Goal: Information Seeking & Learning: Learn about a topic

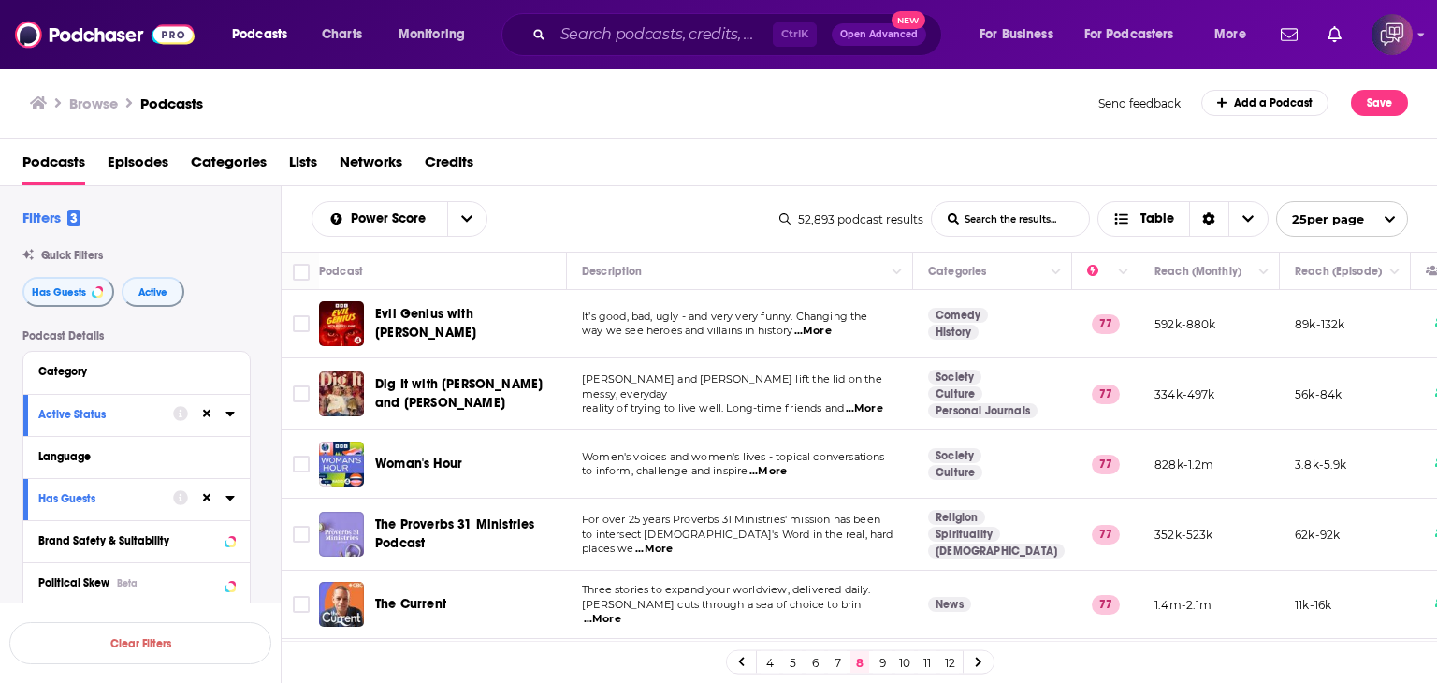
click at [1005, 214] on input "List Search Input" at bounding box center [1010, 219] width 157 height 34
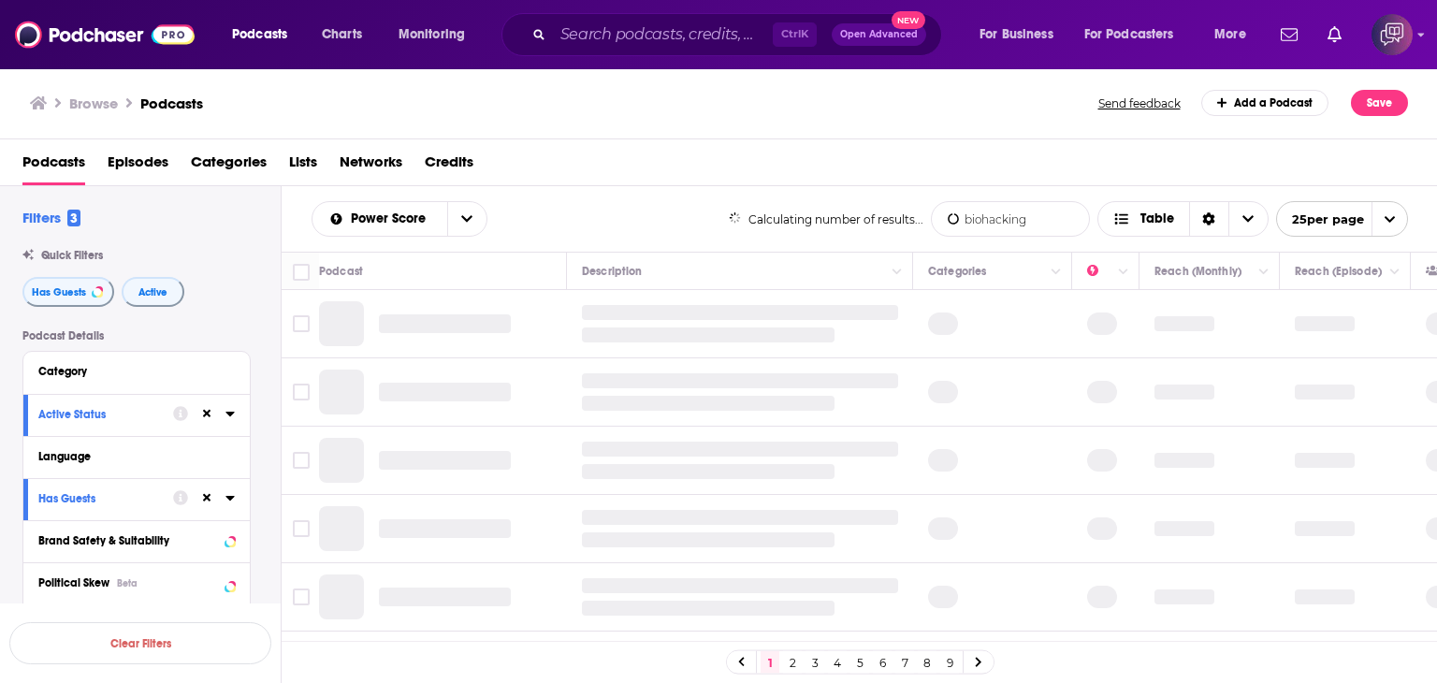
type input "biohacking"
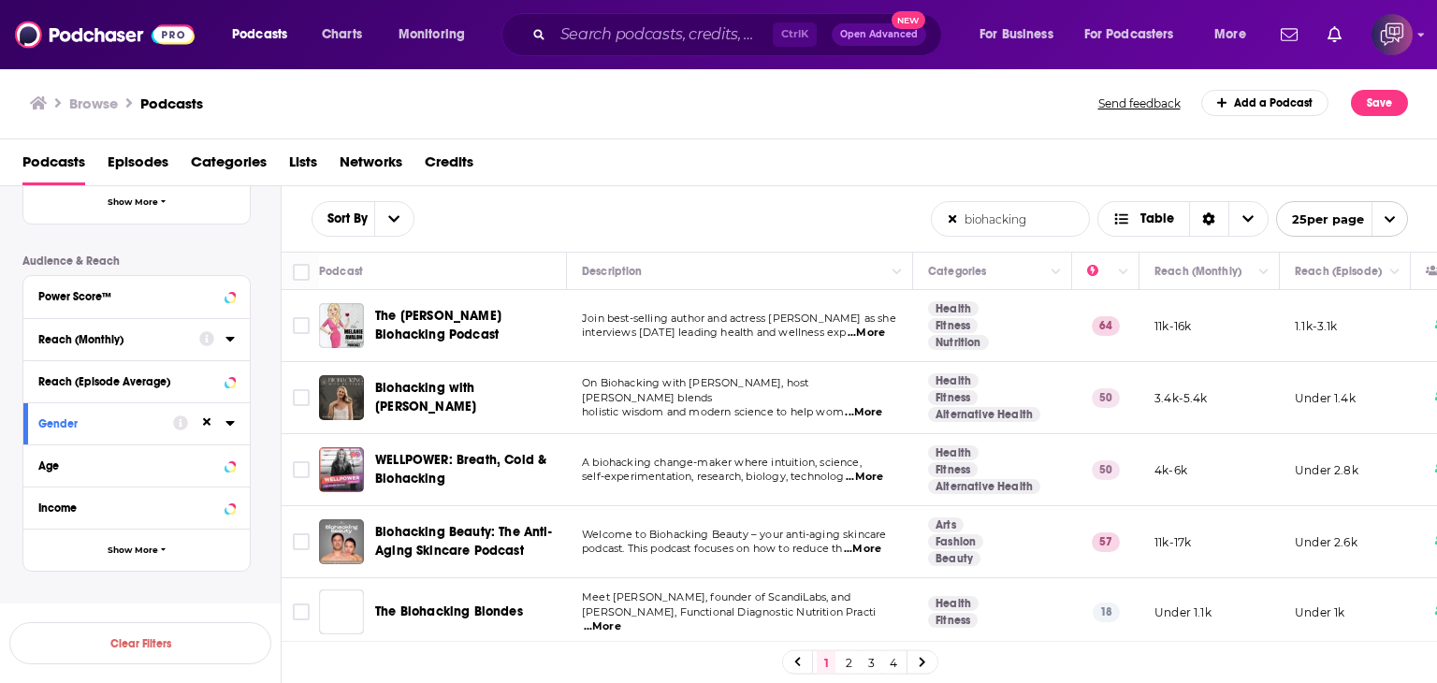
scroll to position [450, 0]
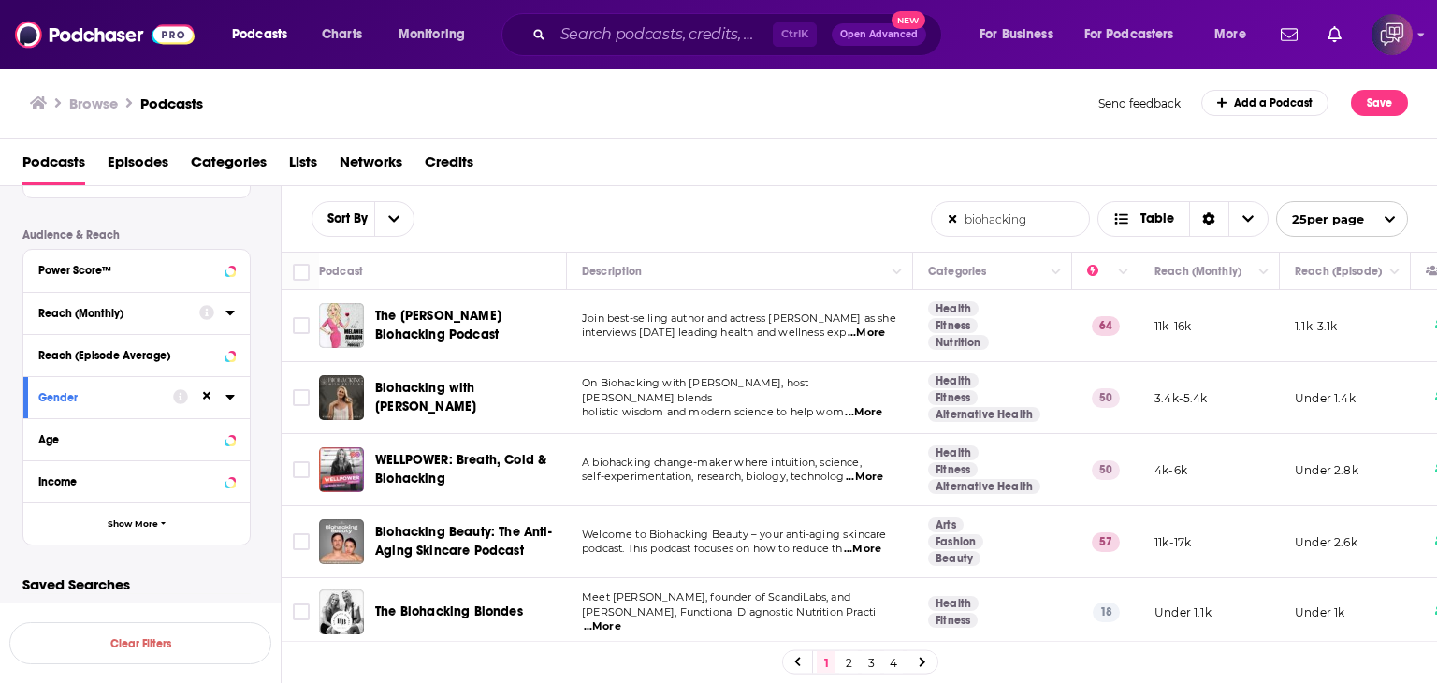
click at [233, 395] on icon at bounding box center [230, 397] width 8 height 5
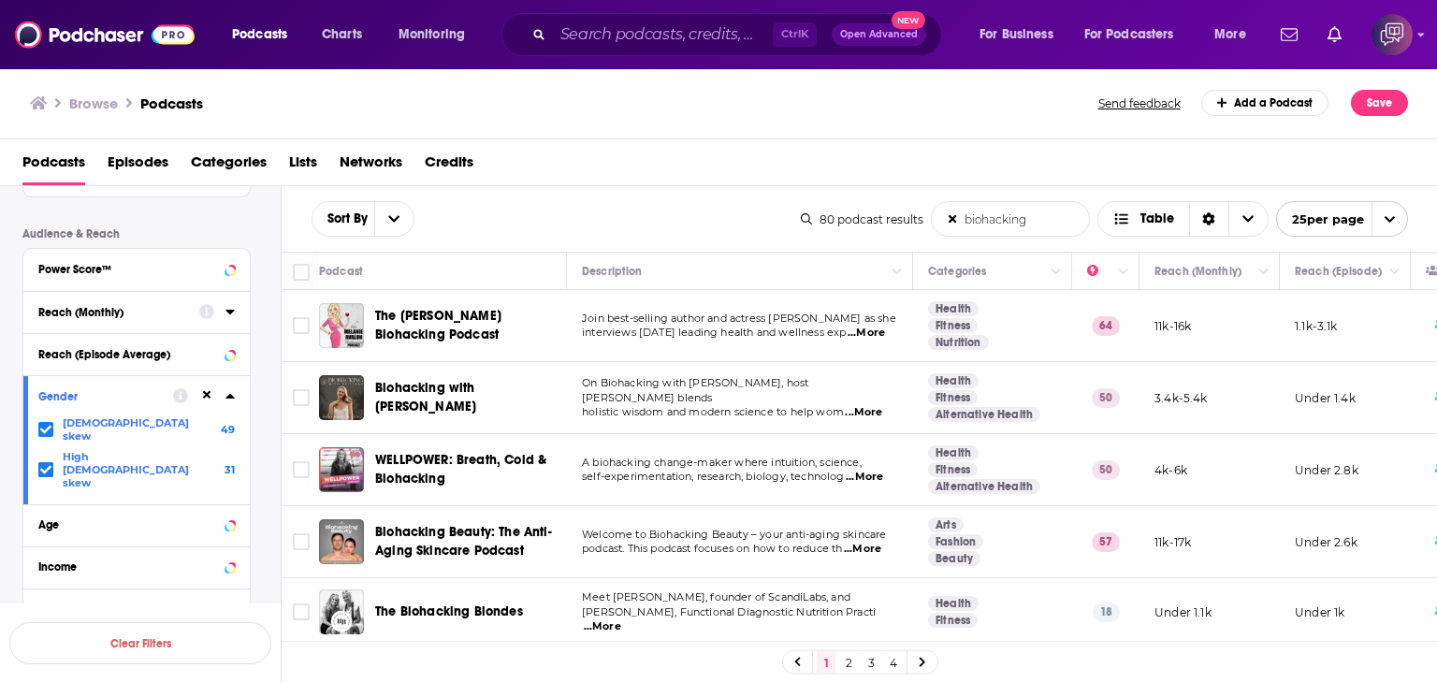
click at [51, 426] on icon at bounding box center [45, 430] width 11 height 8
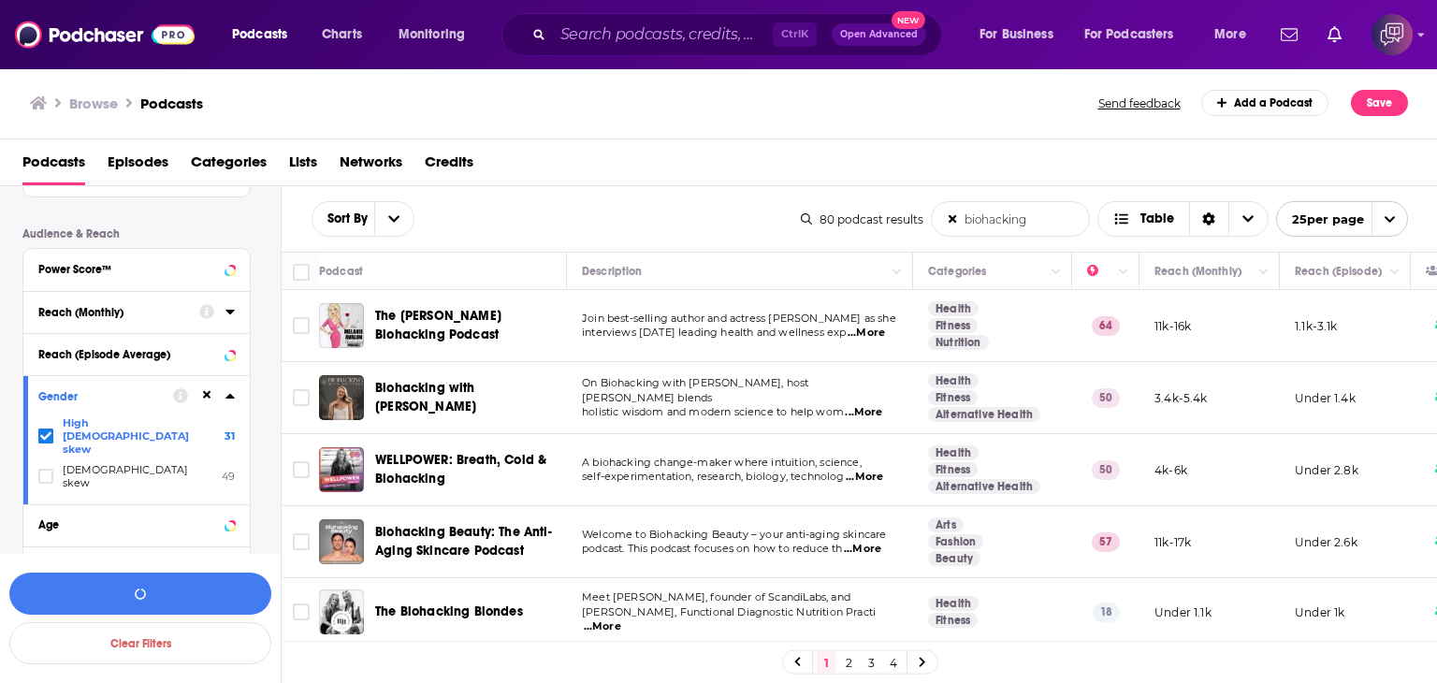
drag, startPoint x: 45, startPoint y: 420, endPoint x: 142, endPoint y: 433, distance: 98.2
click at [46, 430] on icon at bounding box center [45, 435] width 11 height 11
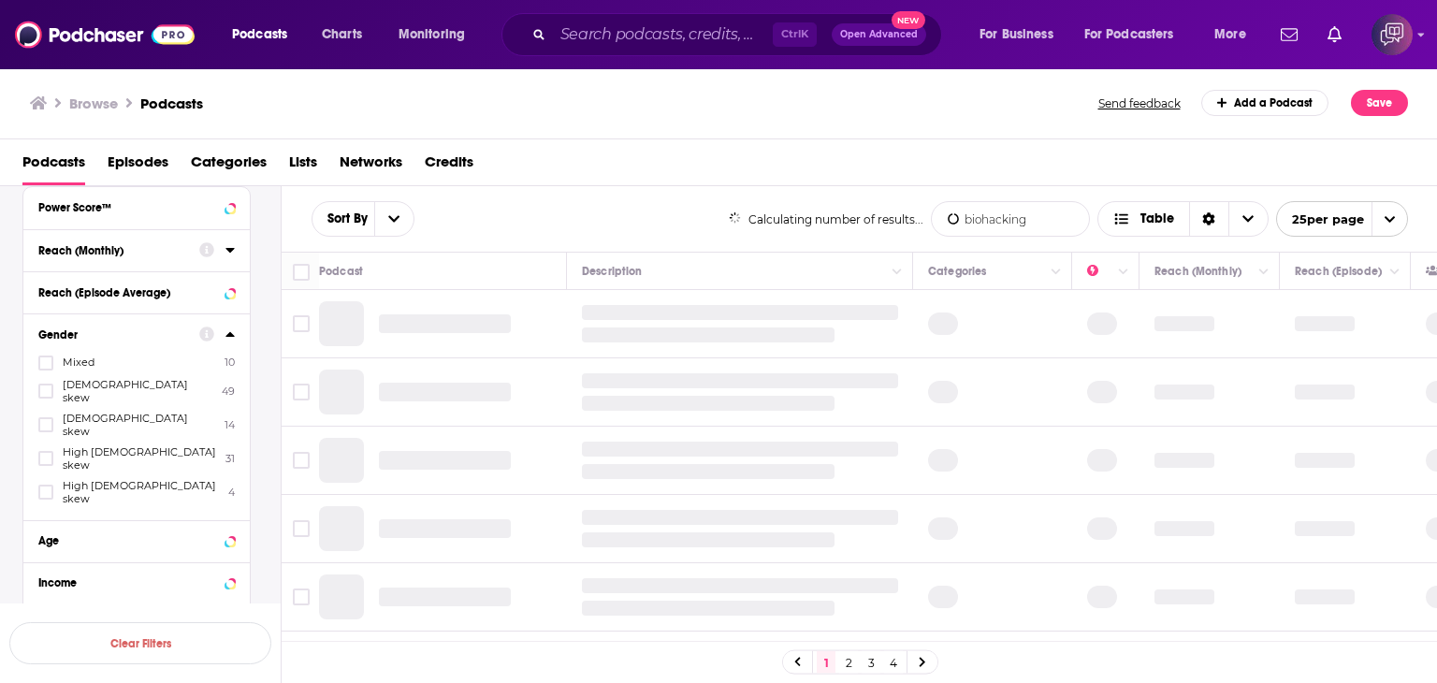
scroll to position [544, 0]
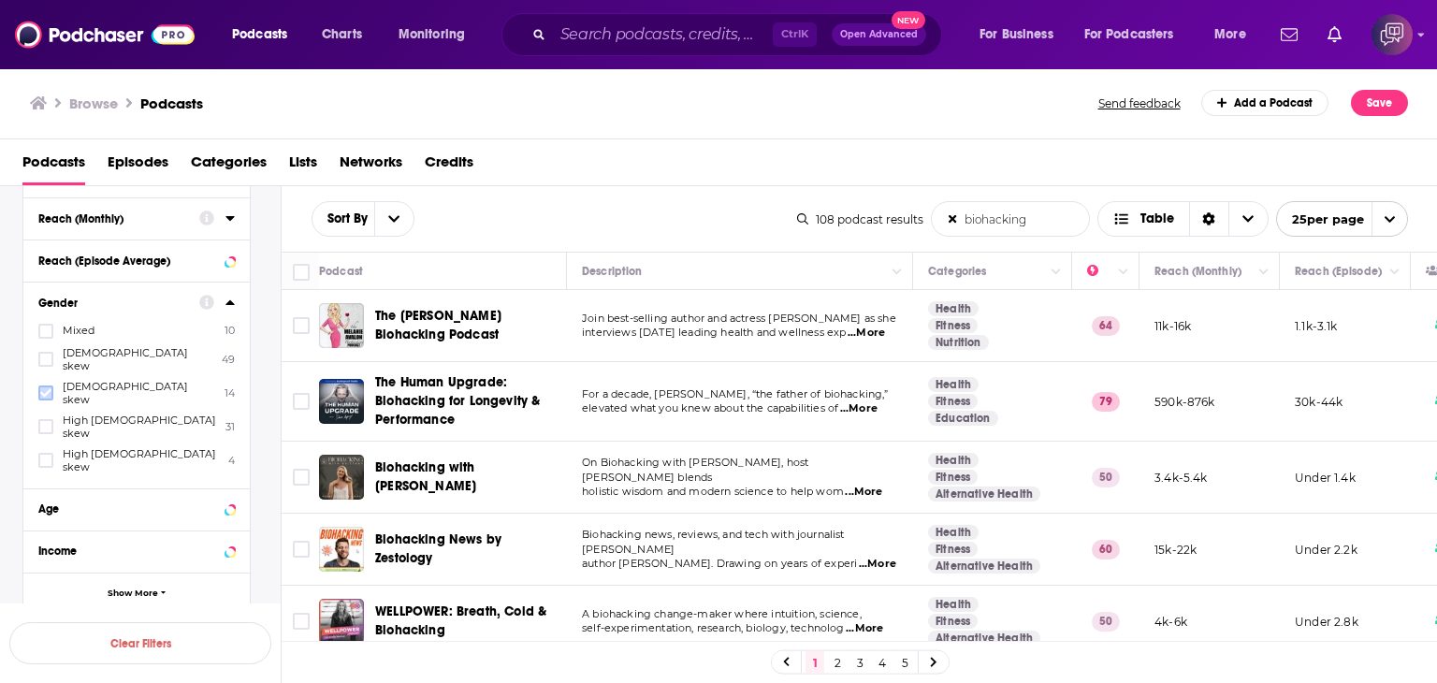
click at [48, 387] on icon at bounding box center [45, 392] width 11 height 11
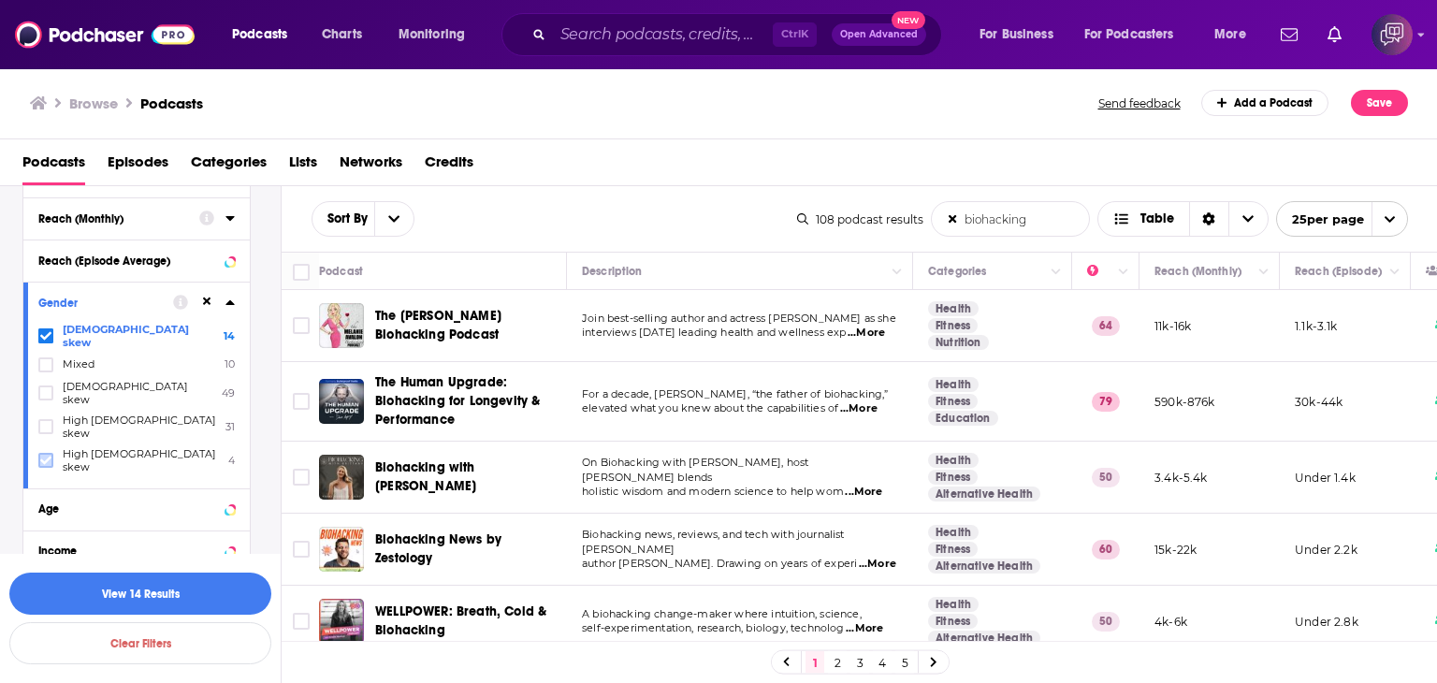
click at [47, 455] on icon at bounding box center [45, 460] width 11 height 11
click at [183, 597] on button "View 18 Results" at bounding box center [140, 594] width 262 height 42
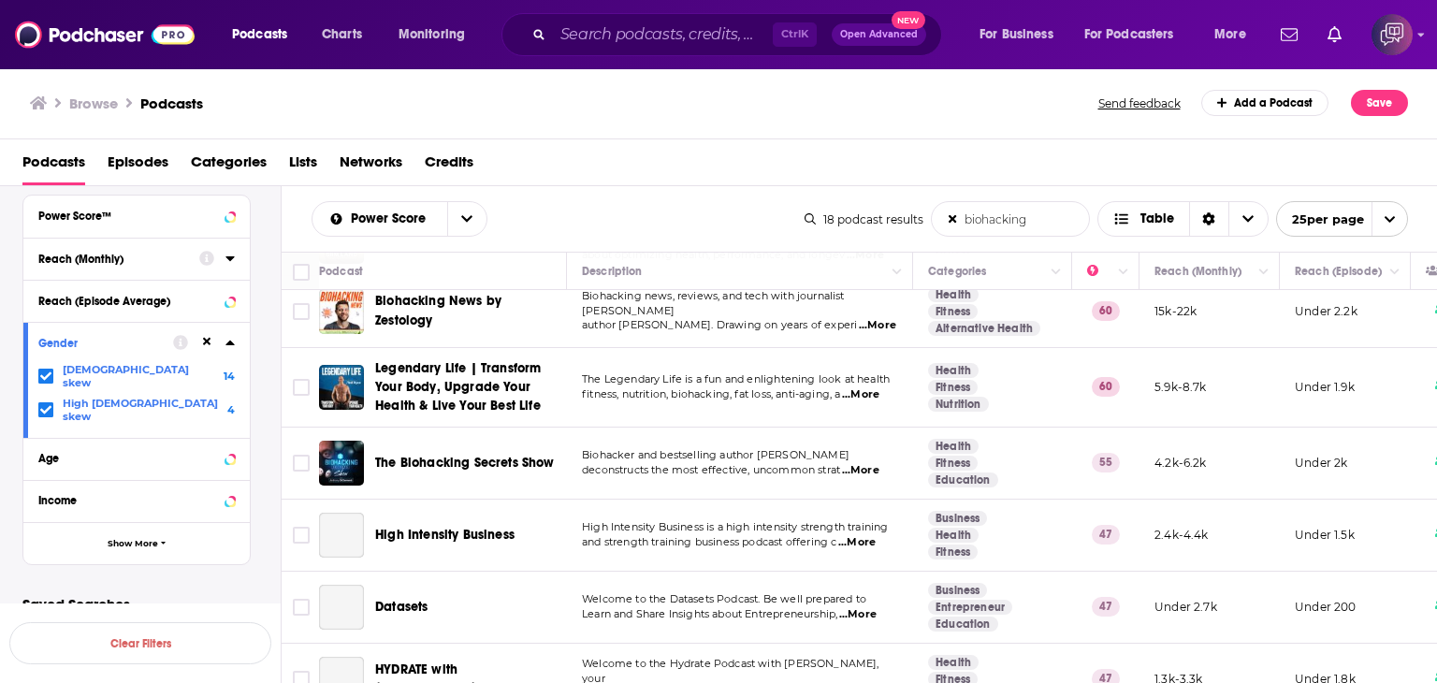
scroll to position [374, 0]
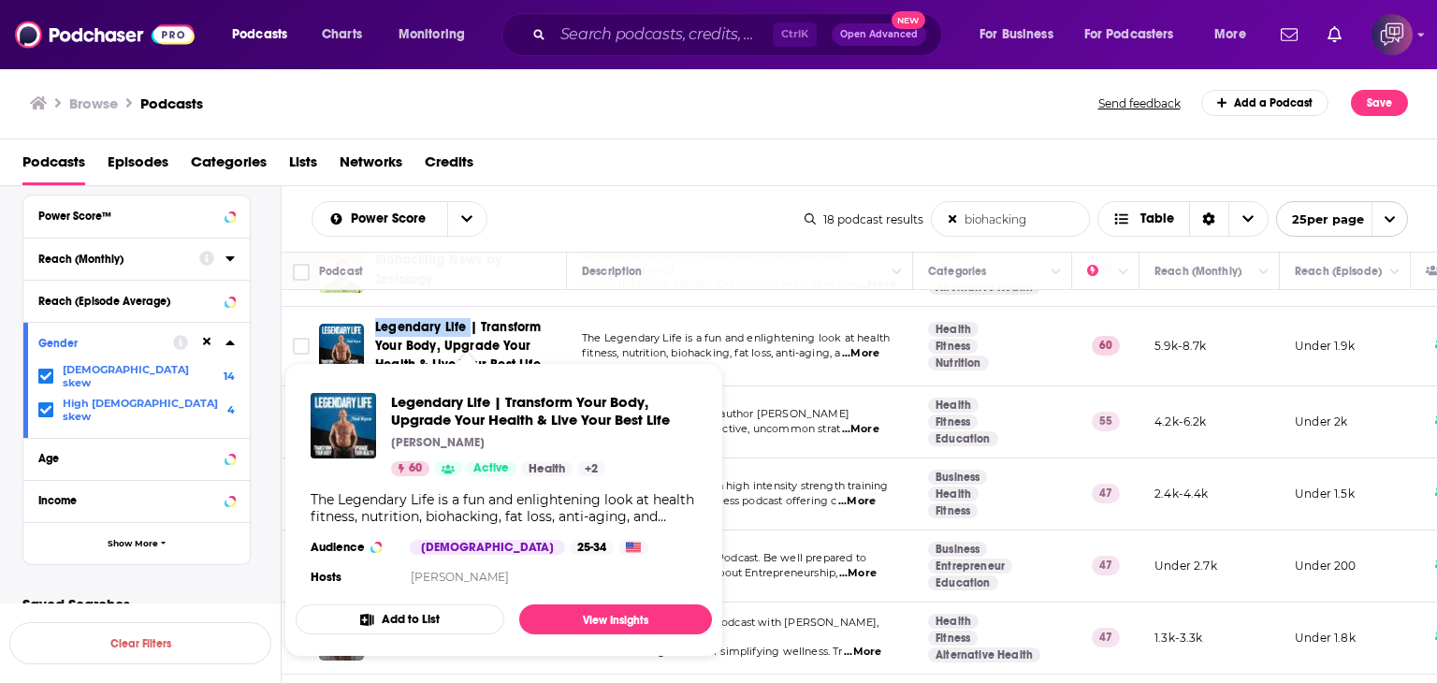
drag, startPoint x: 368, startPoint y: 297, endPoint x: 468, endPoint y: 304, distance: 100.4
click at [468, 318] on div "Legendary Life | Transform Your Body, Upgrade Your Health & Live Your Best Life" at bounding box center [444, 346] width 251 height 56
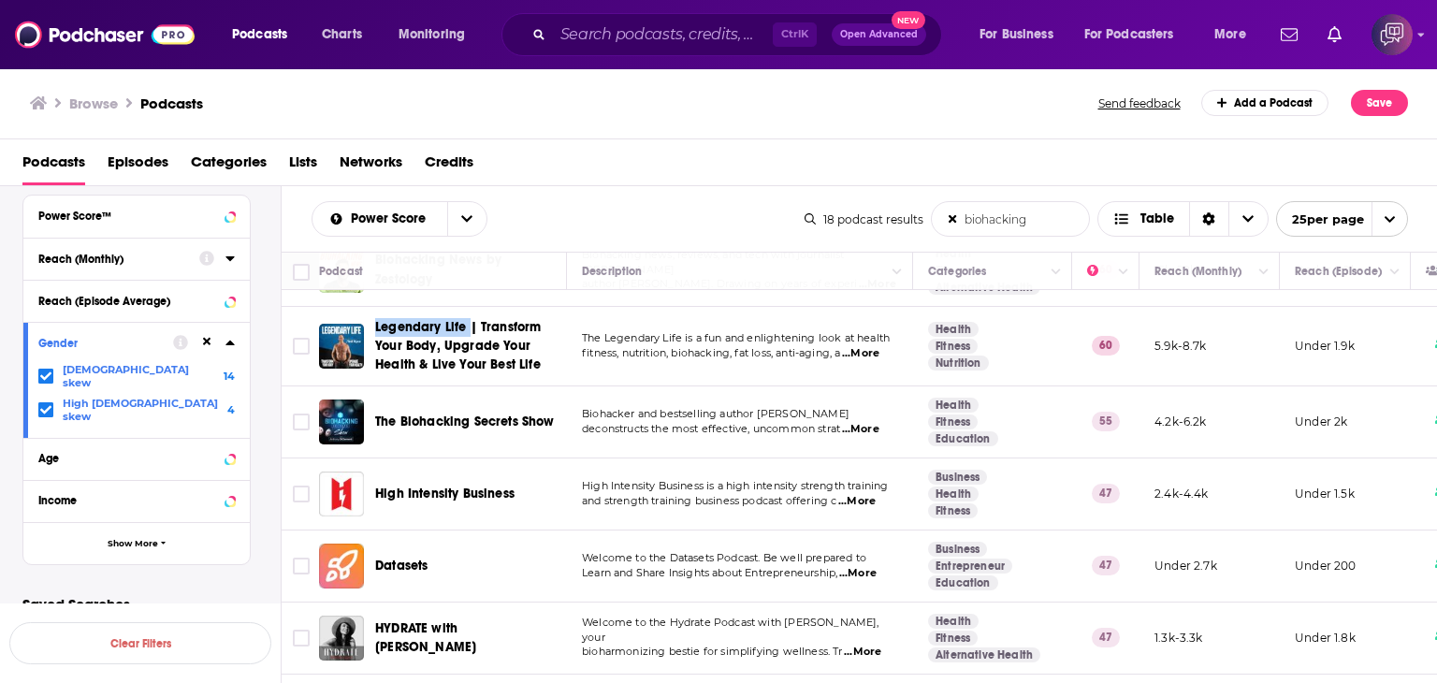
copy span "Legendary Life"
drag, startPoint x: 375, startPoint y: 386, endPoint x: 564, endPoint y: 394, distance: 189.2
click at [564, 400] on div "The Biohacking Secrets Show" at bounding box center [472, 422] width 195 height 45
copy span "The Biohacking Secrets Show"
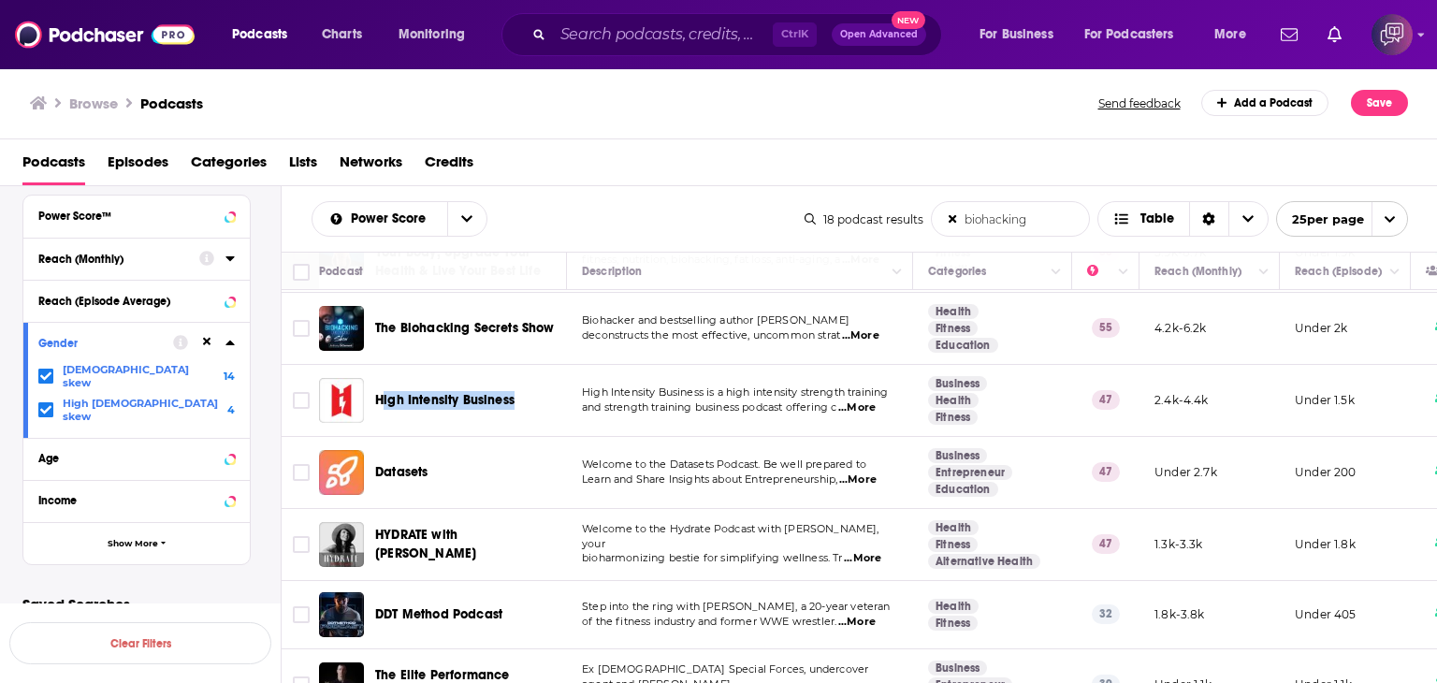
drag, startPoint x: 380, startPoint y: 360, endPoint x: 519, endPoint y: 350, distance: 139.8
click at [519, 365] on td "High Intensity Business" at bounding box center [443, 401] width 248 height 72
drag, startPoint x: 372, startPoint y: 357, endPoint x: 527, endPoint y: 372, distance: 155.1
click at [527, 378] on div "High Intensity Business" at bounding box center [444, 400] width 251 height 45
copy span "High Intensity Business"
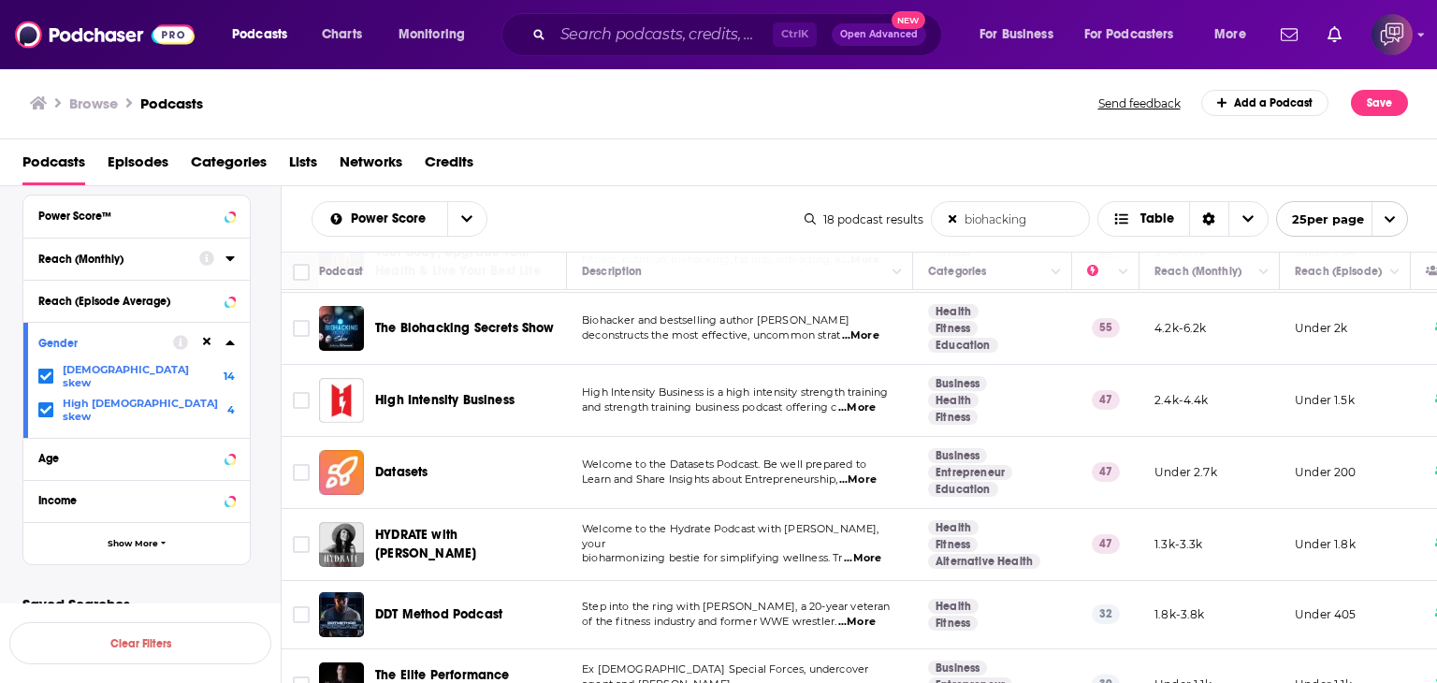
click at [870, 401] on span "...More" at bounding box center [856, 408] width 37 height 15
click at [617, 103] on div "Browse Podcasts" at bounding box center [565, 103] width 1071 height 26
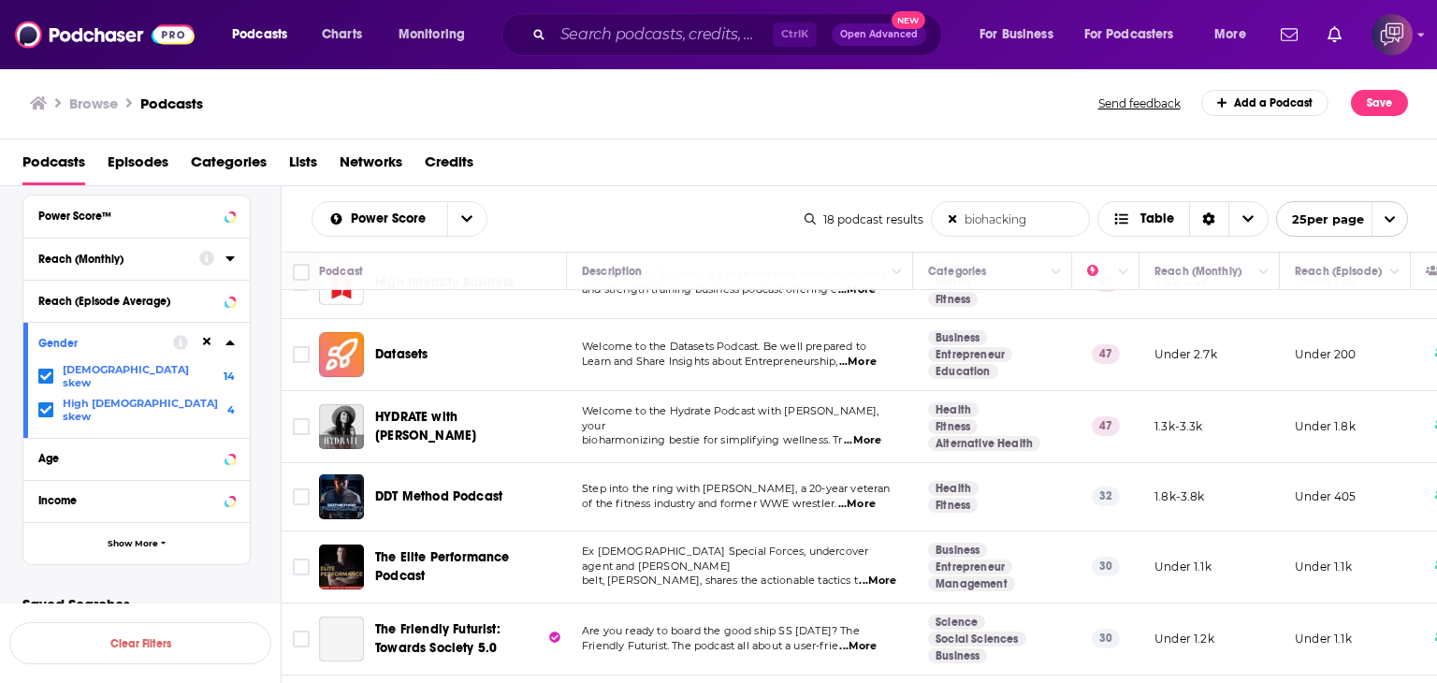
scroll to position [655, 0]
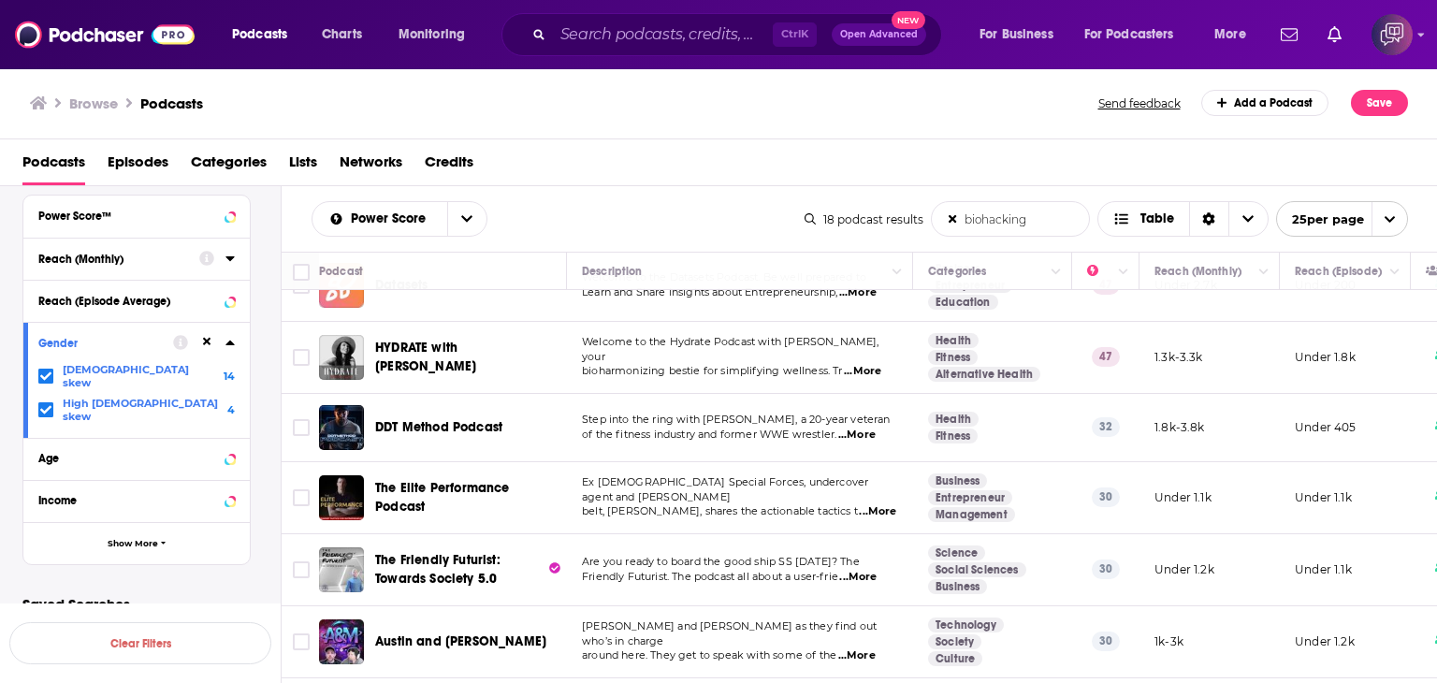
click at [876, 364] on span "...More" at bounding box center [862, 371] width 37 height 15
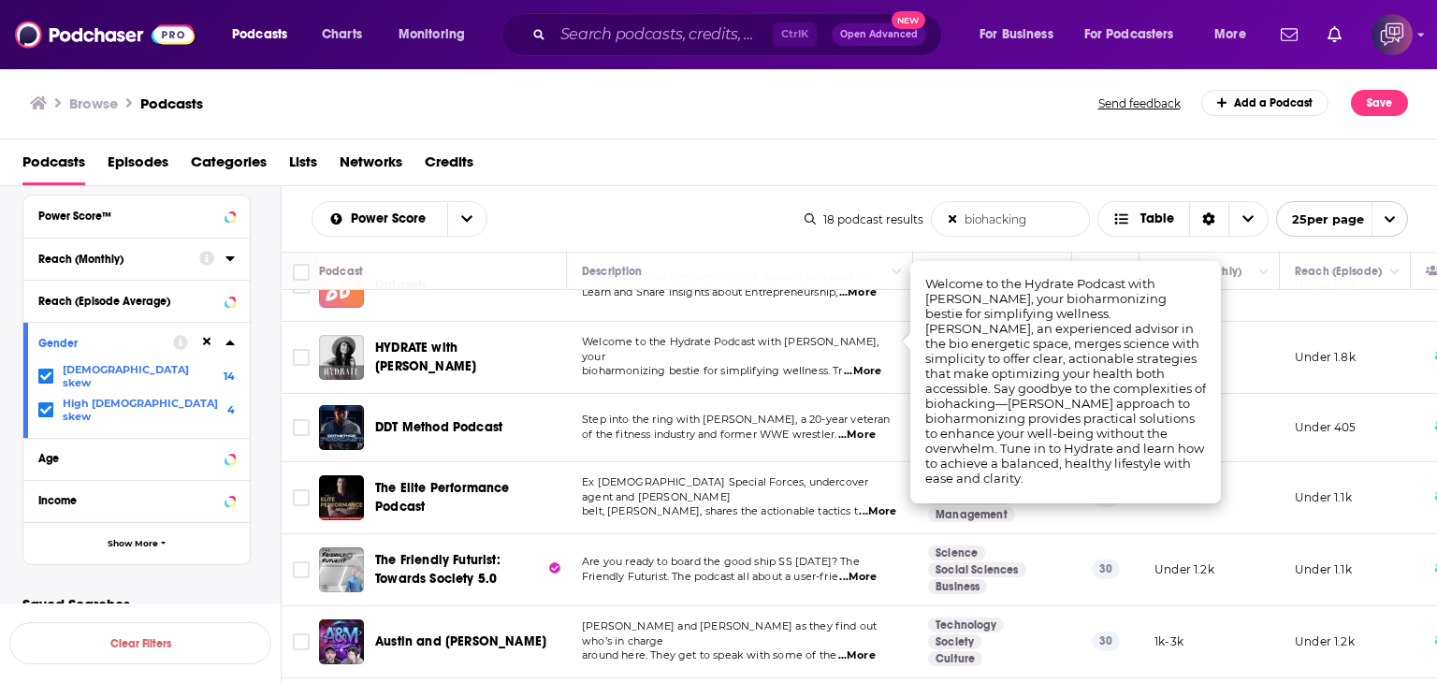
click at [607, 117] on div "Browse Podcasts Send feedback Add a Podcast Save" at bounding box center [719, 103] width 1438 height 72
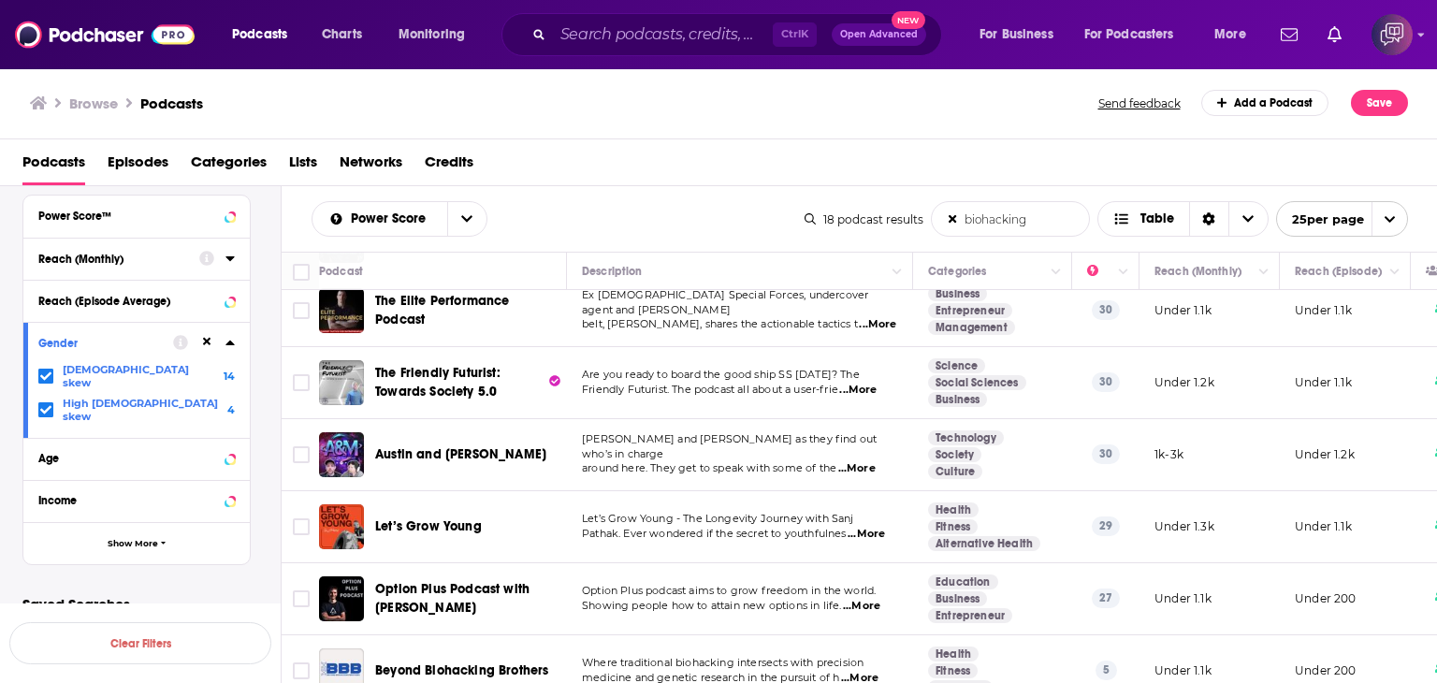
scroll to position [933, 0]
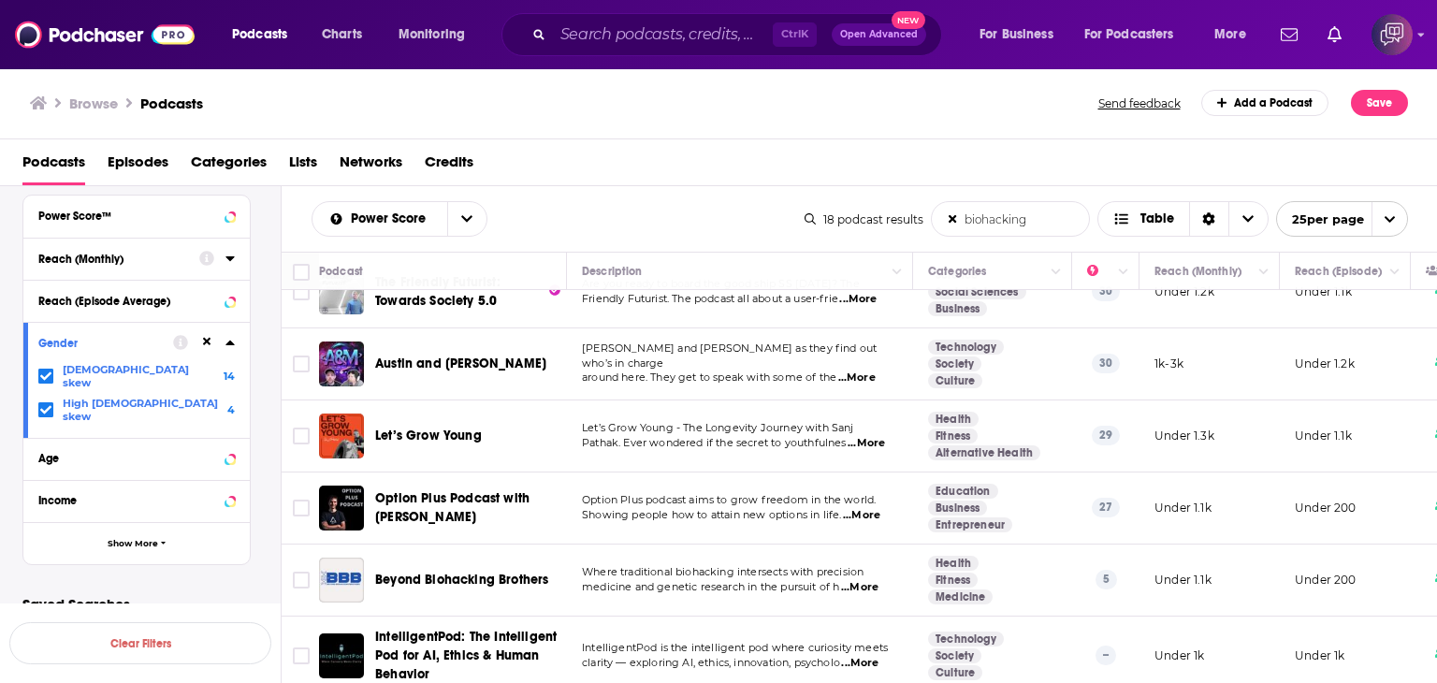
click at [565, 473] on td "Option Plus Podcast with [PERSON_NAME]" at bounding box center [443, 509] width 248 height 72
